Goal: Task Accomplishment & Management: Complete application form

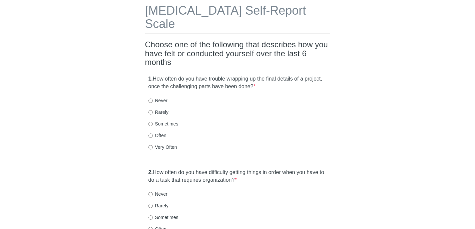
scroll to position [36, 0]
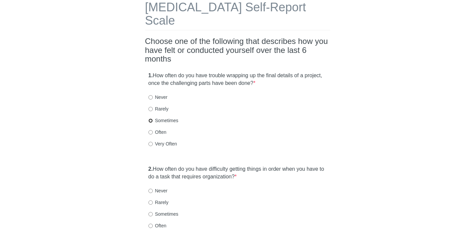
click at [148, 119] on input "Sometimes" at bounding box center [150, 121] width 4 height 4
radio input "true"
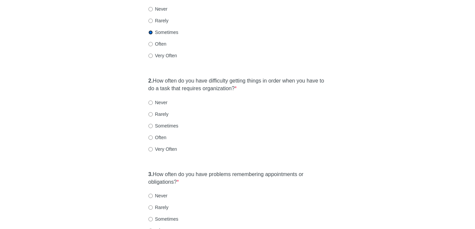
scroll to position [141, 0]
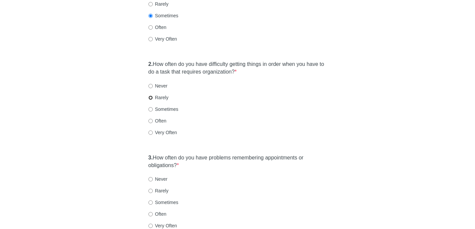
click at [149, 96] on input "Rarely" at bounding box center [150, 98] width 4 height 4
radio input "true"
click at [153, 188] on label "Rarely" at bounding box center [158, 191] width 20 height 7
click at [153, 189] on input "Rarely" at bounding box center [150, 191] width 4 height 4
radio input "true"
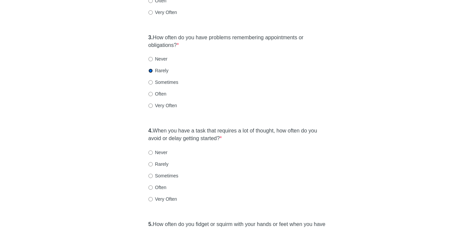
scroll to position [266, 0]
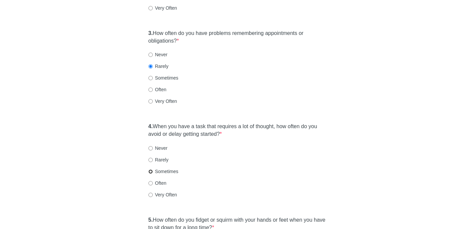
click at [151, 170] on input "Sometimes" at bounding box center [150, 172] width 4 height 4
radio input "true"
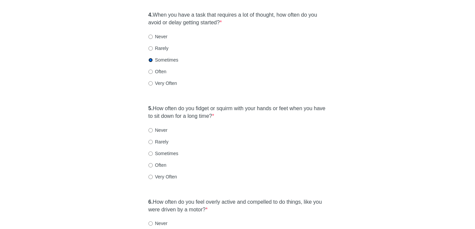
scroll to position [380, 0]
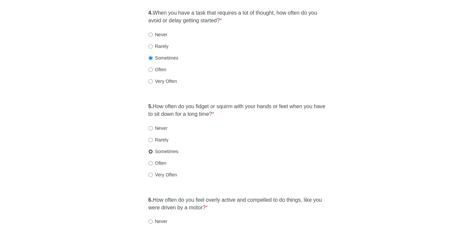
click at [151, 150] on input "Sometimes" at bounding box center [150, 152] width 4 height 4
radio input "true"
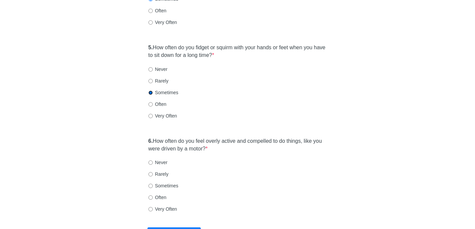
scroll to position [453, 0]
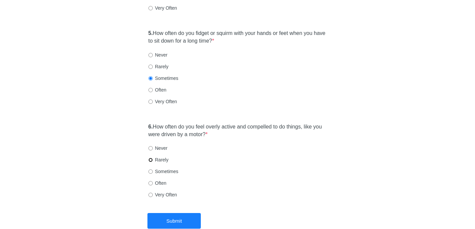
click at [151, 158] on input "Rarely" at bounding box center [150, 160] width 4 height 4
radio input "true"
click at [167, 213] on button "Submit" at bounding box center [173, 221] width 53 height 16
